Goal: Task Accomplishment & Management: Complete application form

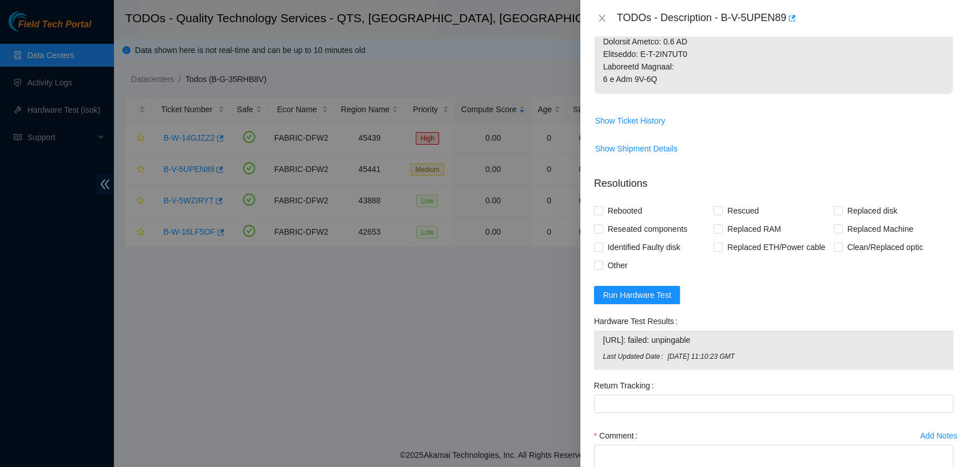
scroll to position [654, 0]
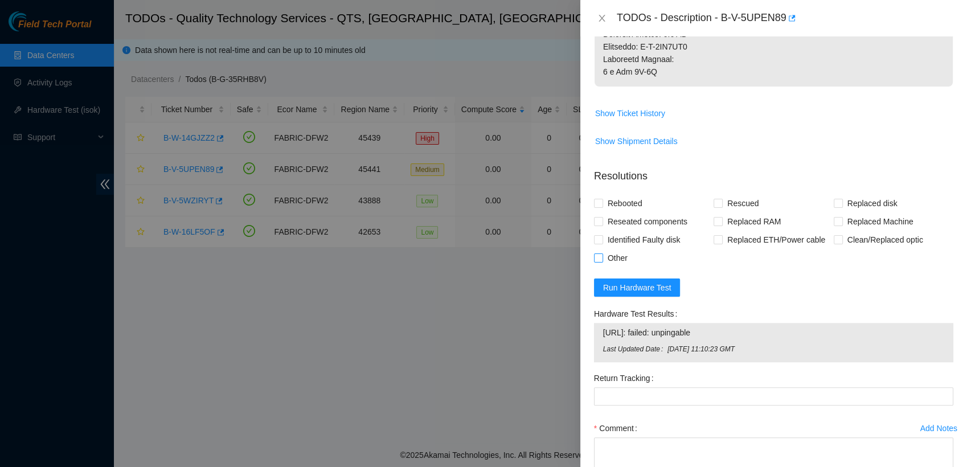
click at [599, 255] on input "Other" at bounding box center [598, 257] width 8 height 8
checkbox input "true"
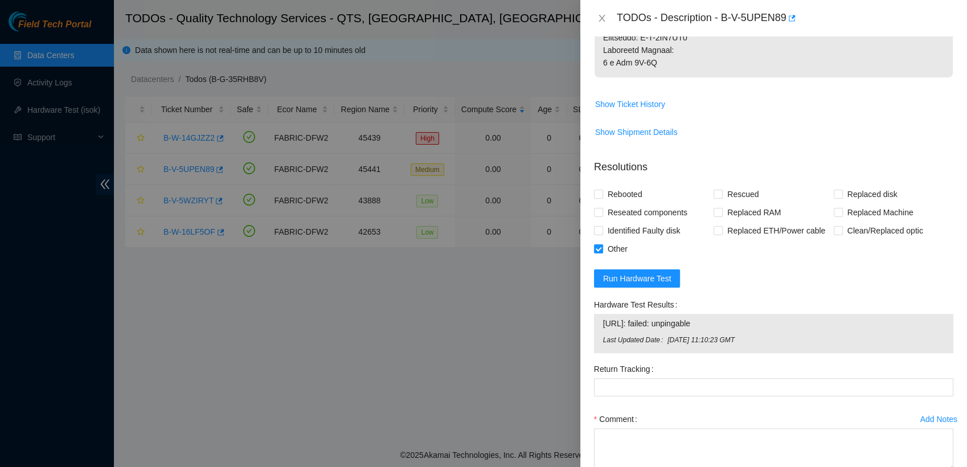
scroll to position [734, 0]
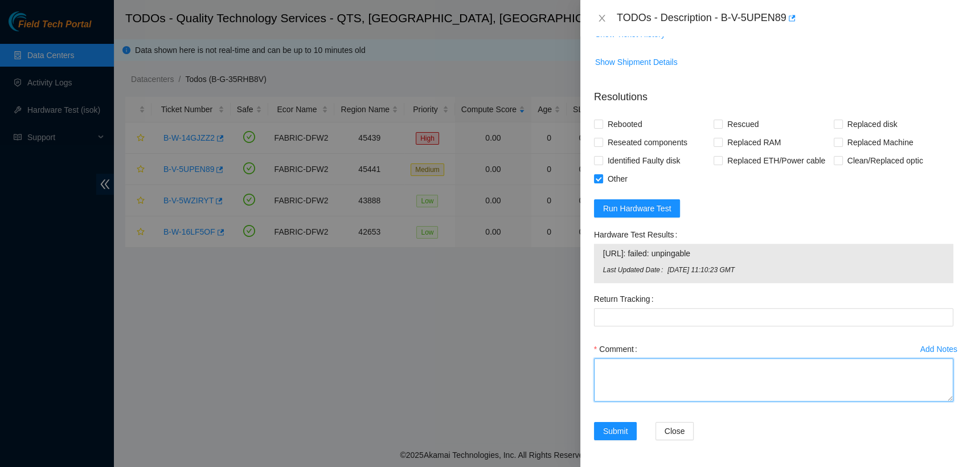
click at [642, 364] on textarea "Comment" at bounding box center [773, 379] width 359 height 43
click at [601, 366] on textarea "removed server" at bounding box center [773, 379] width 359 height 43
click at [597, 366] on textarea "removed server" at bounding box center [773, 379] width 359 height 43
drag, startPoint x: 635, startPoint y: 369, endPoint x: 370, endPoint y: 304, distance: 273.3
click at [370, 304] on div "TODOs - Description - B-V-5UPEN89 Problem Type Hardware Rack Number BU100 Machi…" at bounding box center [483, 233] width 967 height 467
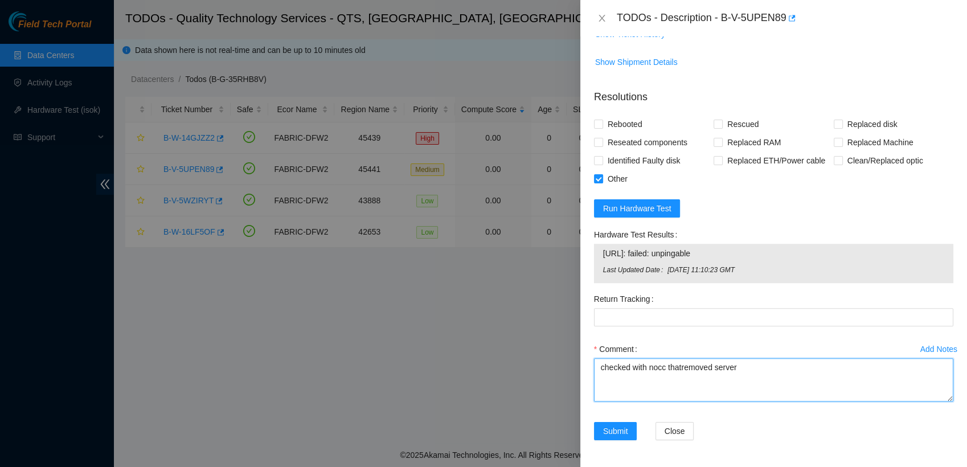
click at [738, 367] on textarea "checked with nocc thatremoved server" at bounding box center [773, 379] width 359 height 43
click at [727, 369] on textarea "checked with nocc if safe to remove server." at bounding box center [773, 379] width 359 height 43
click at [837, 373] on textarea "checked with nocc if safe to bring down server." at bounding box center [773, 379] width 359 height 43
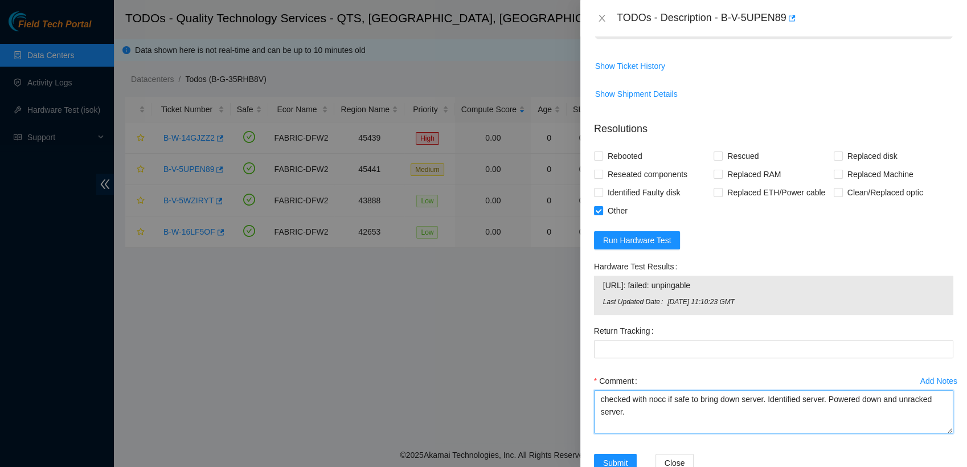
scroll to position [695, 0]
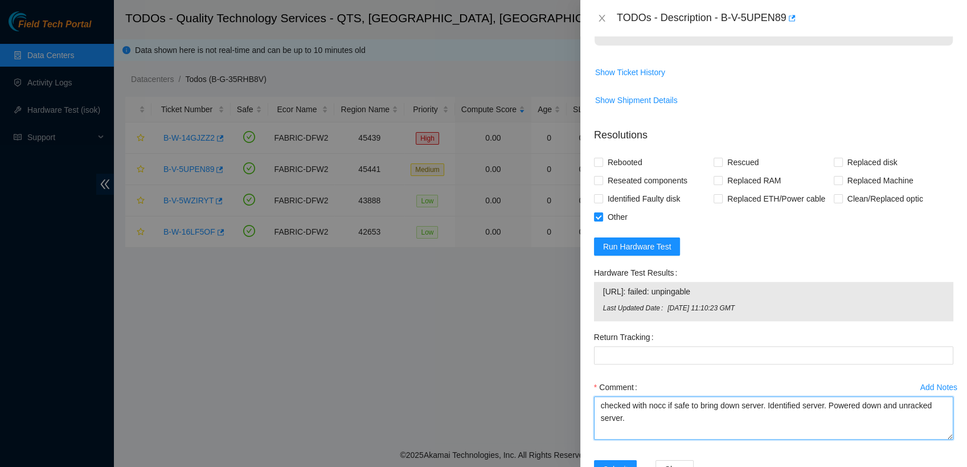
click at [826, 405] on textarea "checked with nocc if safe to bring down server. Identified server. Powered down…" at bounding box center [773, 417] width 359 height 43
click at [784, 419] on textarea "checked with nocc if safe to bring down server. Identified server. labeled cabl…" at bounding box center [773, 417] width 359 height 43
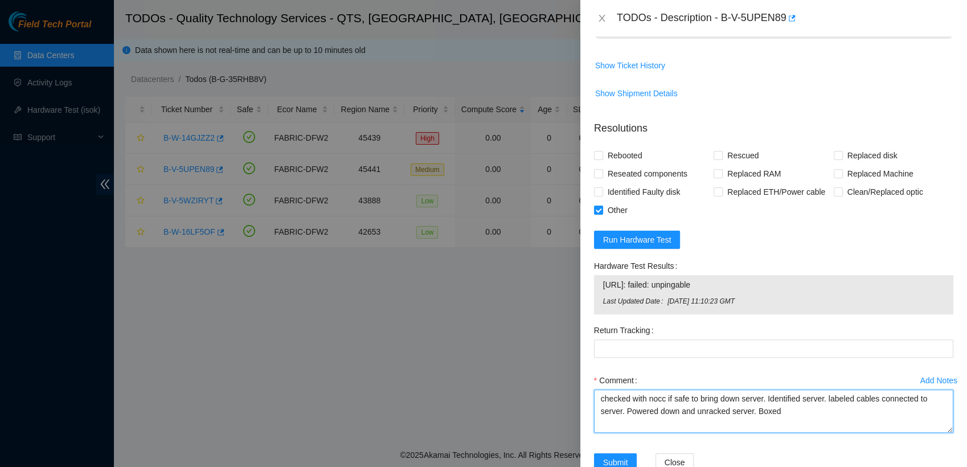
scroll to position [734, 0]
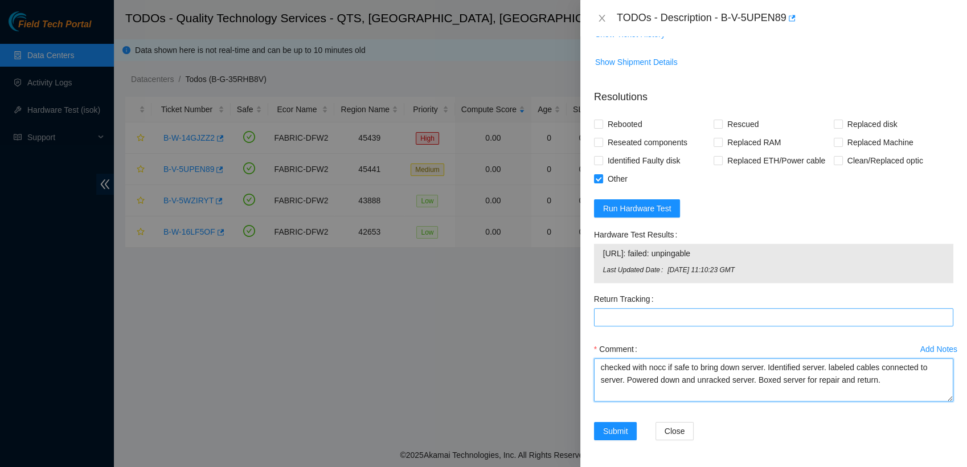
type textarea "checked with nocc if safe to bring down server. Identified server. labeled cabl…"
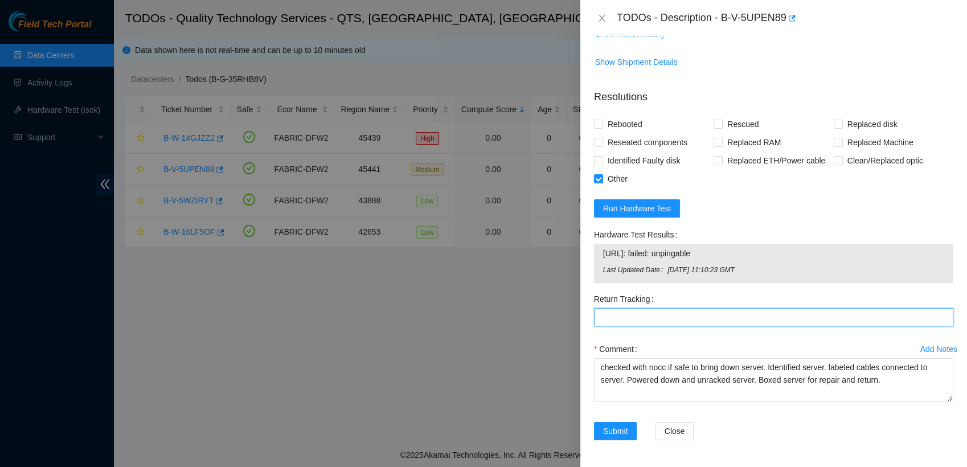
click at [706, 312] on Tracking "Return Tracking" at bounding box center [773, 317] width 359 height 18
type Tracking "473665214892"
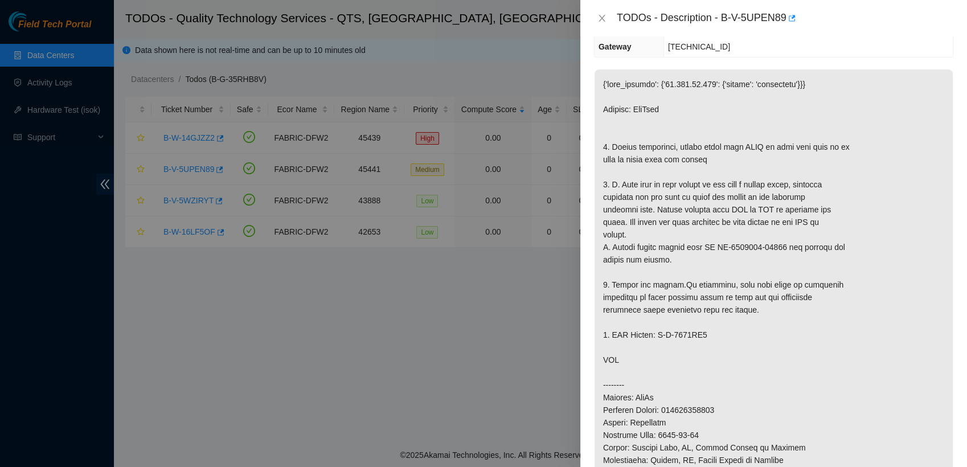
scroll to position [161, 0]
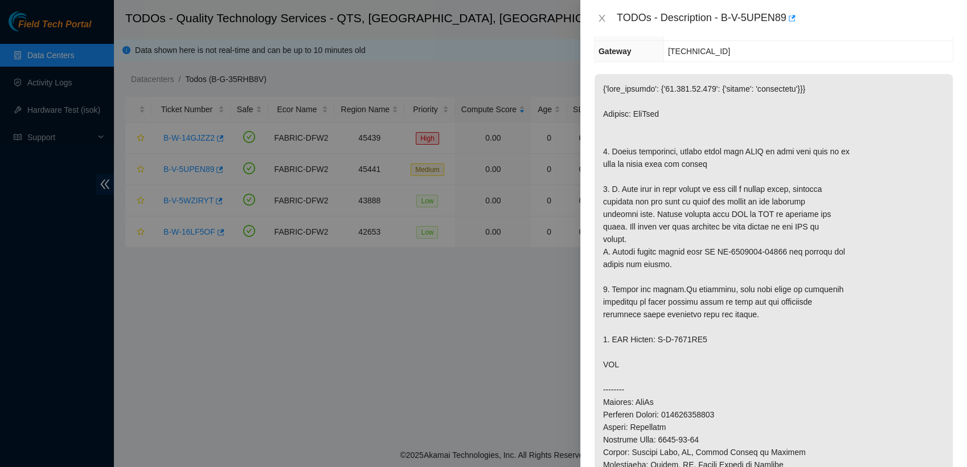
click at [719, 19] on div "TODOs - Description - B-V-5UPEN89" at bounding box center [785, 18] width 337 height 18
drag, startPoint x: 721, startPoint y: 18, endPoint x: 771, endPoint y: 46, distance: 57.4
click at [771, 46] on div "TODOs - Description - B-V-5UPEN89 Problem Type Hardware Rack Number BU100 Machi…" at bounding box center [773, 233] width 387 height 467
copy div "B-V-5UPEN89 Problem Type Hardware Rack Number BU100 Machine Number 04 Serial Nu…"
click at [707, 44] on div "Problem Type Hardware Rack Number BU100 Machine Number 04 Serial Number CT-4210…" at bounding box center [773, 251] width 387 height 431
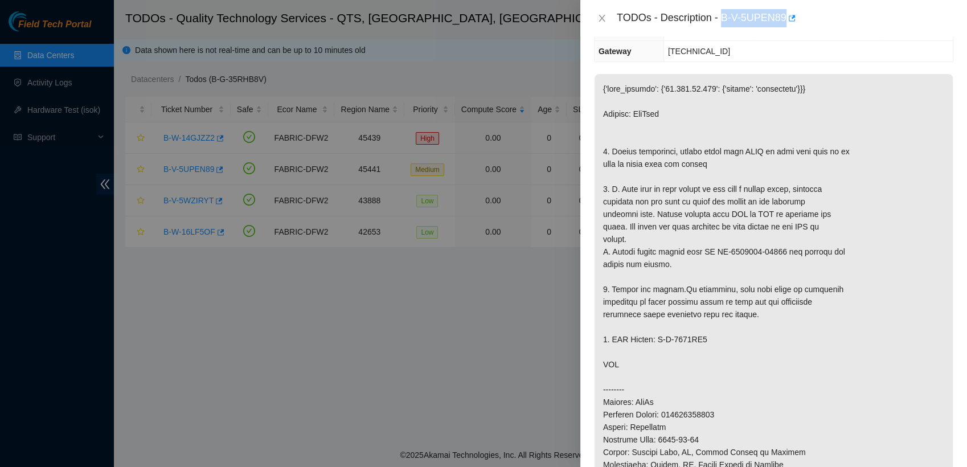
drag, startPoint x: 723, startPoint y: 20, endPoint x: 788, endPoint y: 30, distance: 66.2
click at [788, 30] on div "TODOs - Description - B-V-5UPEN89" at bounding box center [773, 18] width 387 height 36
copy div "B-V-5UPEN89"
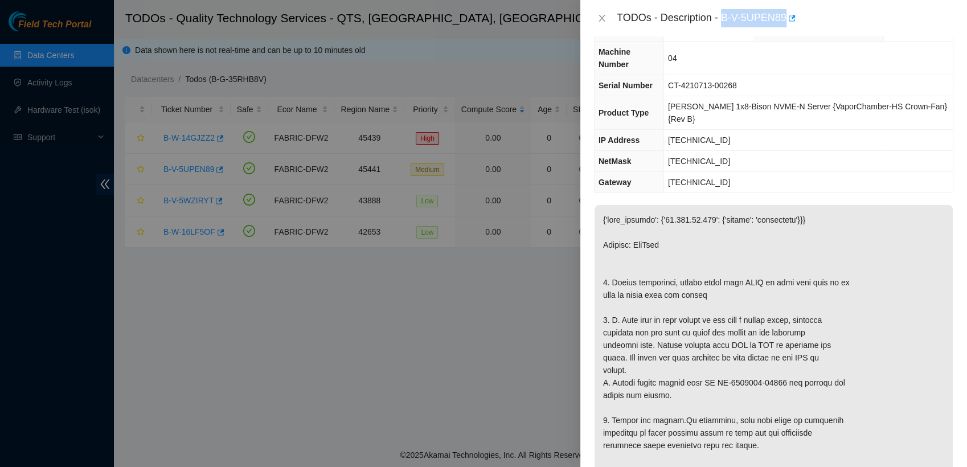
scroll to position [0, 0]
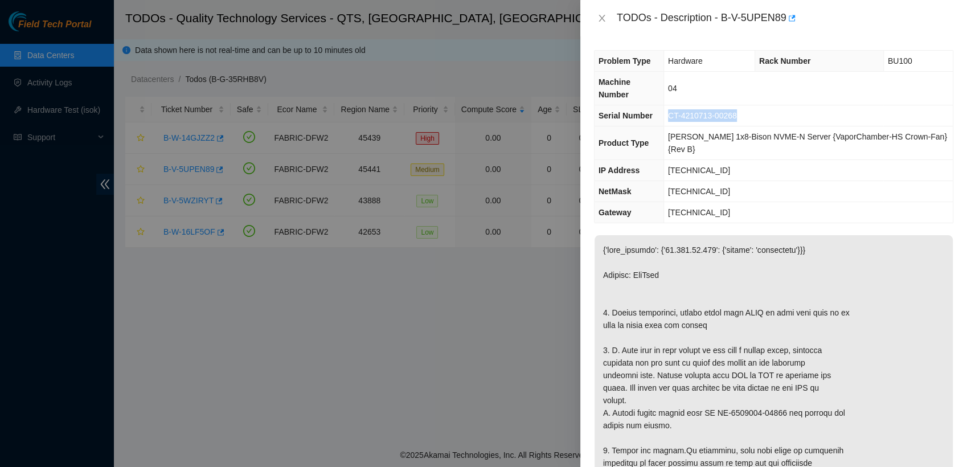
drag, startPoint x: 758, startPoint y: 103, endPoint x: 677, endPoint y: 100, distance: 80.4
click at [677, 105] on td "CT-4210713-00268" at bounding box center [808, 115] width 289 height 21
copy span "CT-4210713-00268"
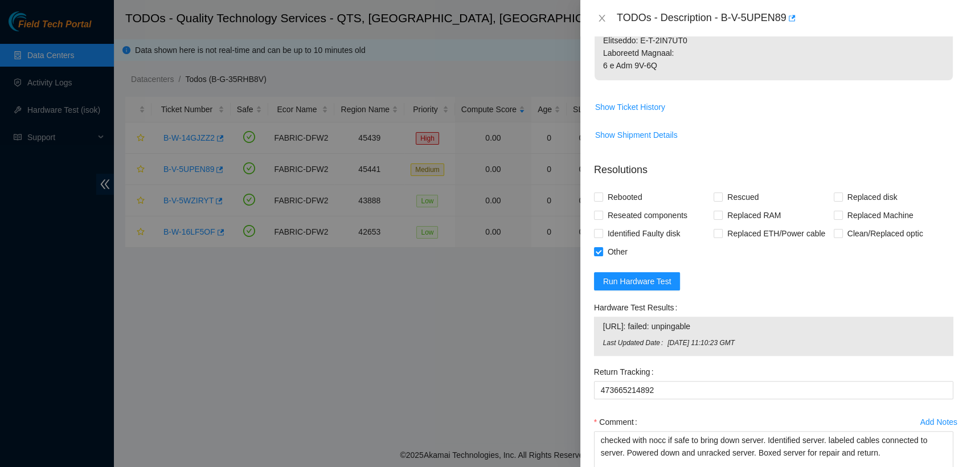
scroll to position [734, 0]
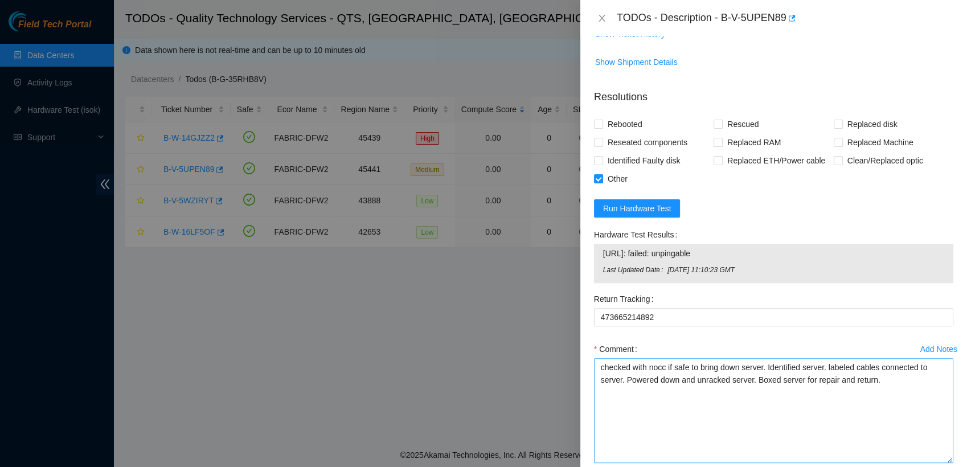
drag, startPoint x: 939, startPoint y: 396, endPoint x: 927, endPoint y: 459, distance: 63.7
click at [927, 459] on textarea "checked with nocc if safe to bring down server. Identified server. labeled cabl…" at bounding box center [773, 410] width 359 height 105
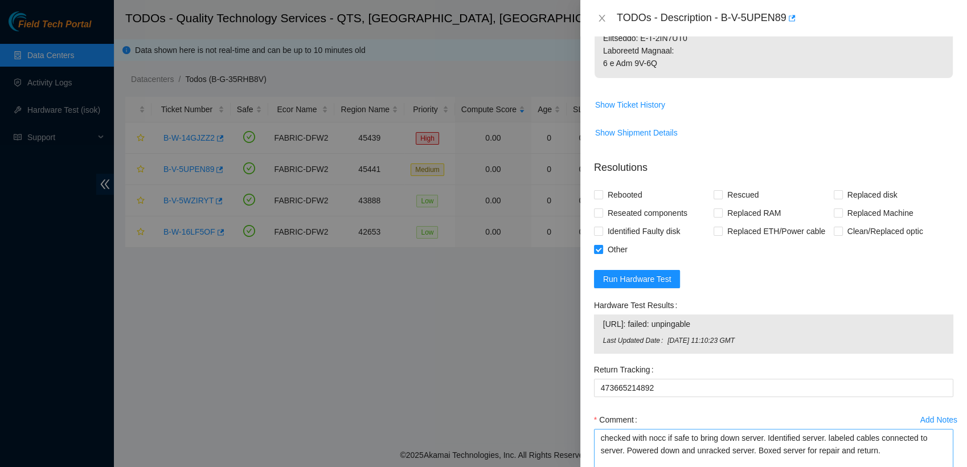
scroll to position [662, 0]
drag, startPoint x: 829, startPoint y: 358, endPoint x: 435, endPoint y: 359, distance: 393.6
click at [435, 359] on div at bounding box center [483, 233] width 967 height 467
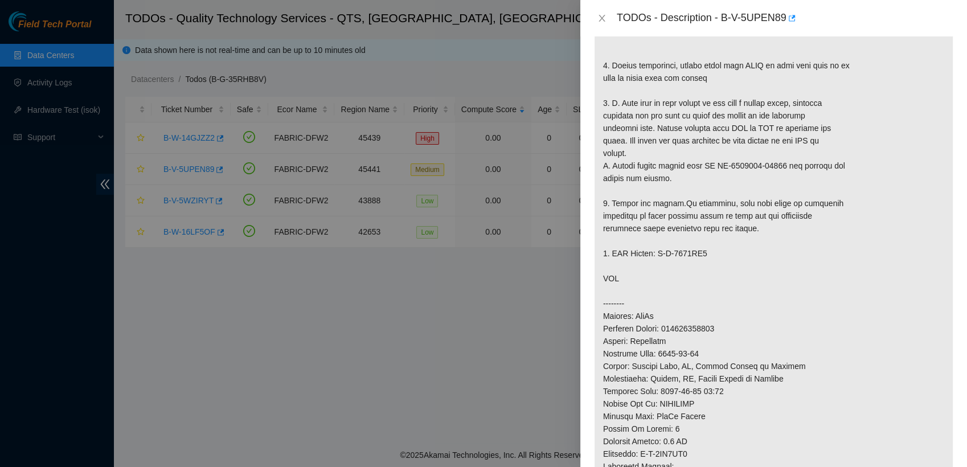
scroll to position [795, 0]
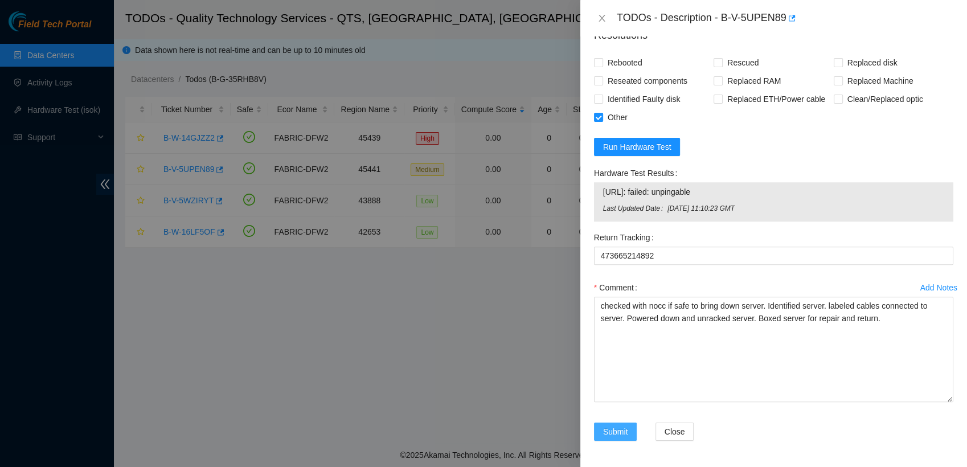
click at [619, 423] on button "Submit" at bounding box center [615, 432] width 43 height 18
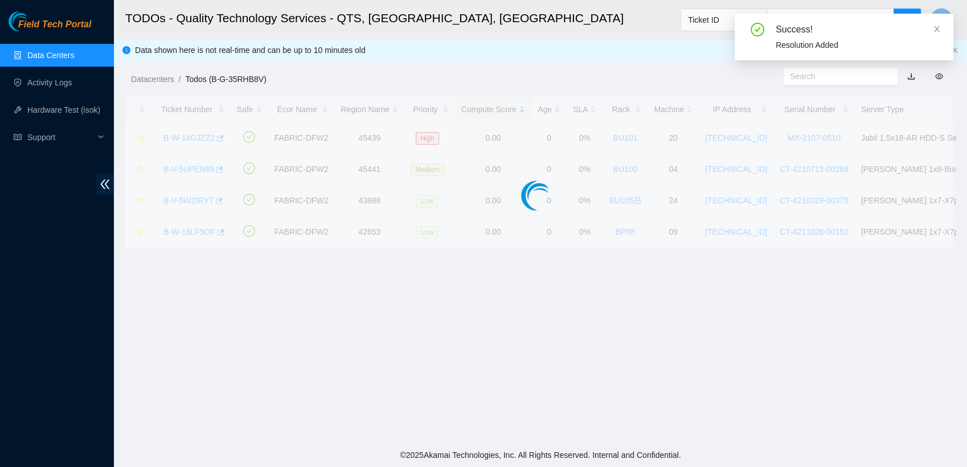
scroll to position [298, 0]
